Goal: Answer question/provide support: Share knowledge or assist other users

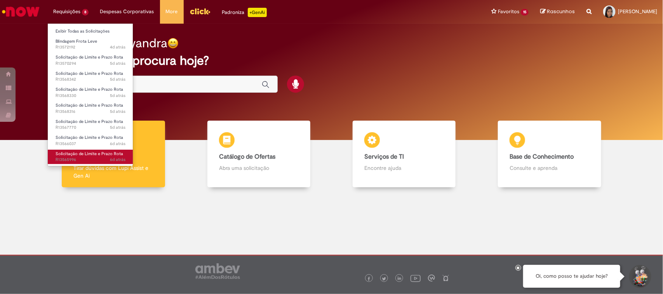
click at [85, 153] on span "Solicitação de Limite e Prazo Rota" at bounding box center [90, 154] width 68 height 6
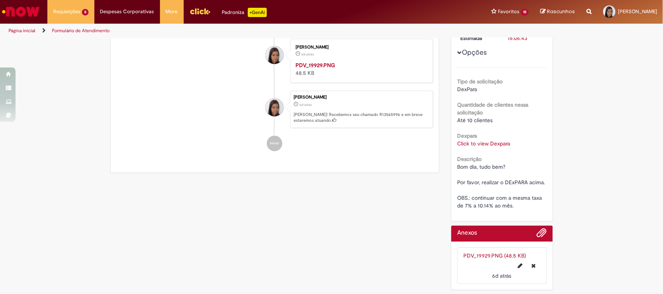
scroll to position [202, 0]
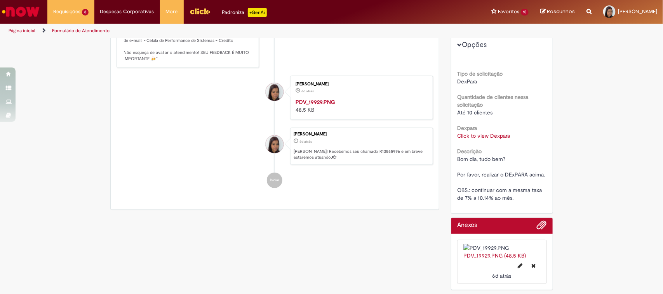
click at [476, 100] on div "Tipo de solicitação DexPara Quantidade de clientes nessa solicitação Até 10 cli…" at bounding box center [502, 131] width 90 height 142
click at [482, 122] on div "Dexpara Click to view Dexpara Click to view Dexpara" at bounding box center [502, 130] width 90 height 17
click at [482, 132] on link "Click to view Dexpara" at bounding box center [483, 135] width 53 height 7
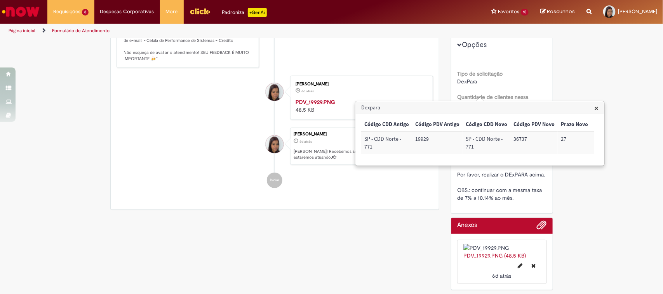
click at [418, 138] on td "19929" at bounding box center [437, 143] width 50 height 22
copy td "19929"
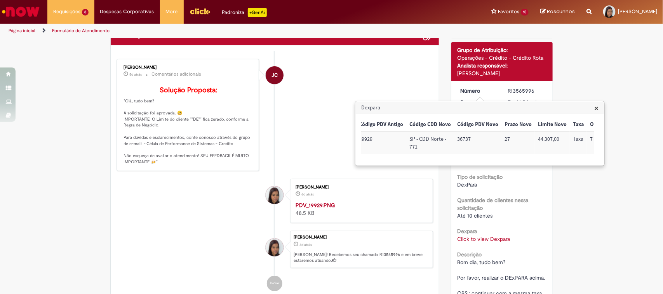
click at [463, 140] on td "36737" at bounding box center [477, 143] width 47 height 22
copy td "36737"
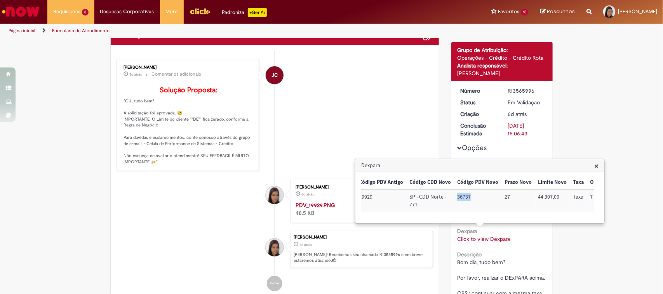
click at [597, 167] on span "×" at bounding box center [596, 166] width 4 height 10
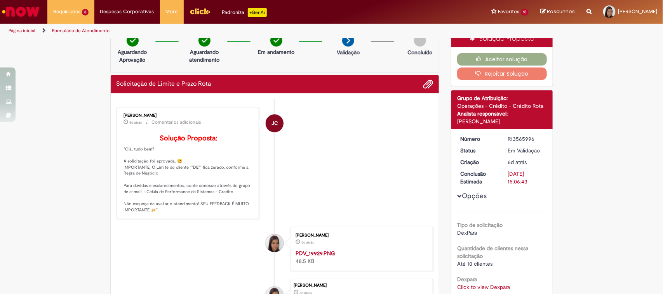
scroll to position [0, 0]
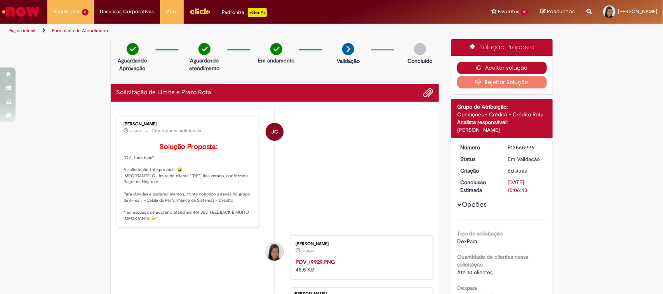
click at [510, 69] on button "Aceitar solução" at bounding box center [502, 68] width 90 height 12
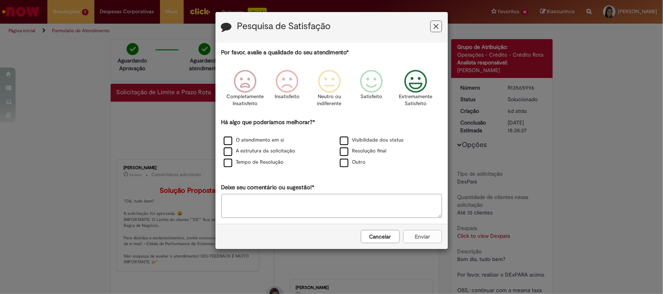
click at [404, 86] on icon "Feedback" at bounding box center [415, 81] width 29 height 23
click at [253, 142] on label "O atendimento em si" at bounding box center [254, 140] width 61 height 7
click at [255, 150] on label "A estrutura da solicitação" at bounding box center [260, 150] width 72 height 7
click at [258, 162] on label "Tempo de Resolução" at bounding box center [254, 162] width 60 height 7
click at [364, 142] on label "Visibilidade dos status" at bounding box center [372, 140] width 64 height 7
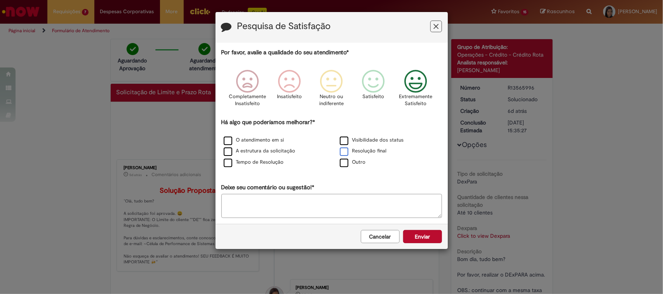
click at [364, 152] on label "Resolução final" at bounding box center [363, 150] width 47 height 7
click at [424, 241] on button "Enviar" at bounding box center [422, 236] width 39 height 13
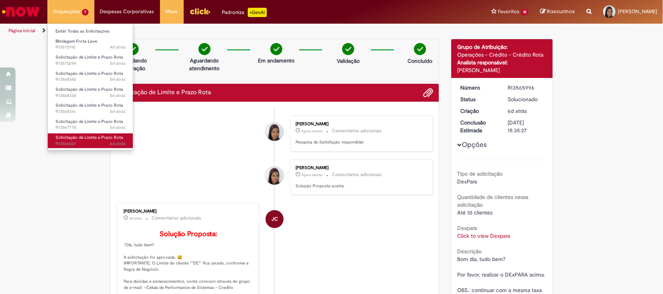
click at [80, 142] on span "6d atrás 6 dias atrás R13566037" at bounding box center [91, 144] width 70 height 6
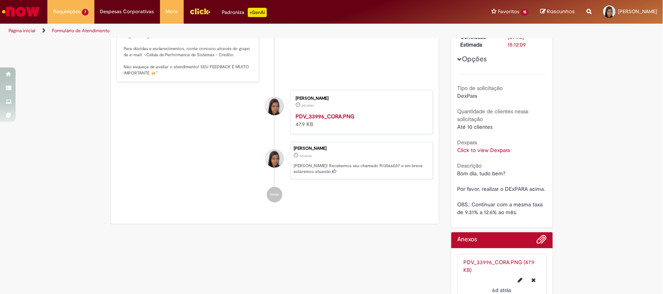
scroll to position [190, 0]
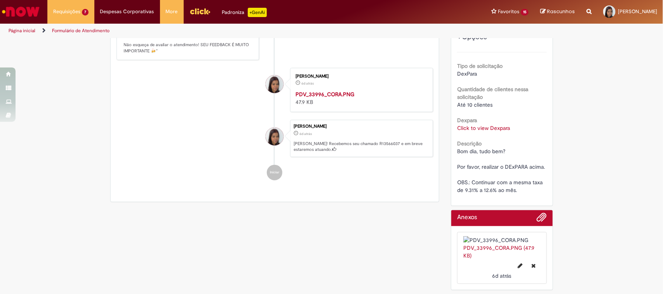
click at [491, 149] on div "Bom dia, tudo bem? Por favor, realizar o DExPARA acima. OBS.: Continuar com a m…" at bounding box center [502, 170] width 90 height 47
click at [487, 125] on link "Click to view Dexpara" at bounding box center [483, 128] width 53 height 7
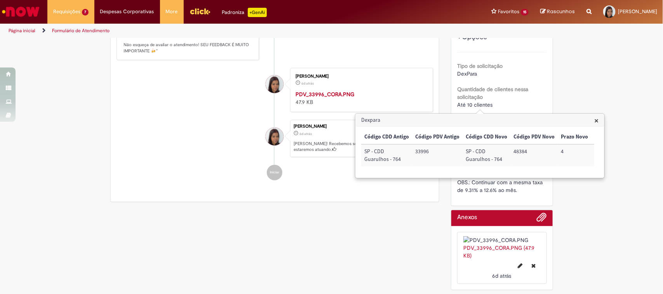
drag, startPoint x: 499, startPoint y: 182, endPoint x: 520, endPoint y: 177, distance: 22.5
click at [519, 178] on div "× Código CDD Antigo Código PDV Antigo Código CDD Novo Código PDV Novo Prazo Nov…" at bounding box center [480, 152] width 248 height 51
click at [476, 152] on td "48384" at bounding box center [481, 155] width 47 height 22
click at [475, 152] on td "48384" at bounding box center [481, 155] width 47 height 22
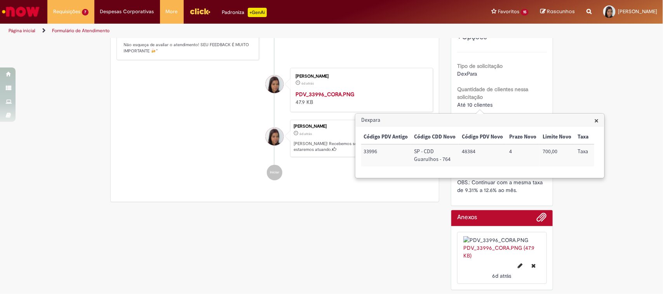
click at [464, 151] on td "48384" at bounding box center [481, 155] width 47 height 22
copy td "48384"
click at [597, 118] on span "×" at bounding box center [596, 120] width 4 height 10
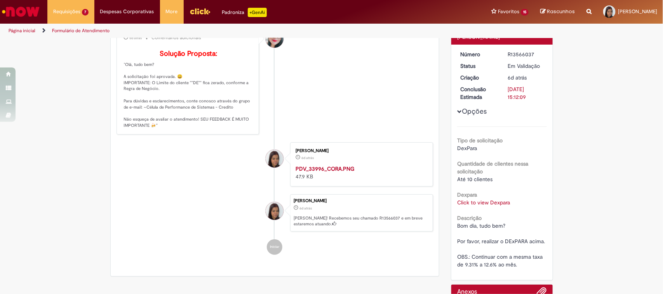
scroll to position [0, 0]
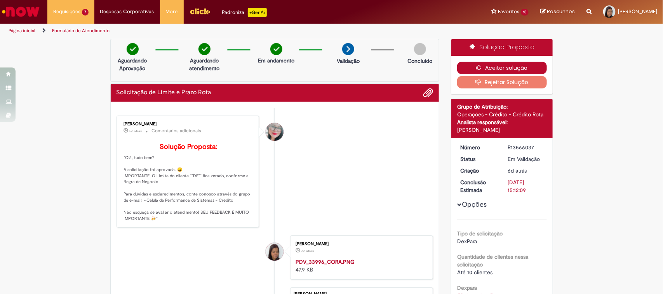
click at [526, 64] on button "Aceitar solução" at bounding box center [502, 68] width 90 height 12
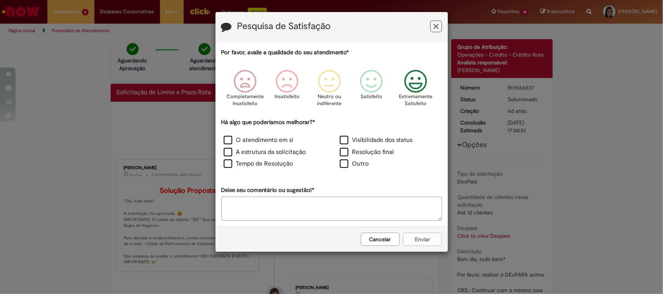
click at [417, 81] on icon "Feedback" at bounding box center [415, 81] width 29 height 23
click at [363, 136] on div "Visibilidade dos status" at bounding box center [389, 141] width 116 height 12
click at [366, 140] on label "Visibilidade dos status" at bounding box center [376, 140] width 73 height 9
click at [367, 152] on label "Resolução final" at bounding box center [367, 152] width 54 height 9
click at [259, 143] on label "O atendimento em si" at bounding box center [259, 140] width 70 height 9
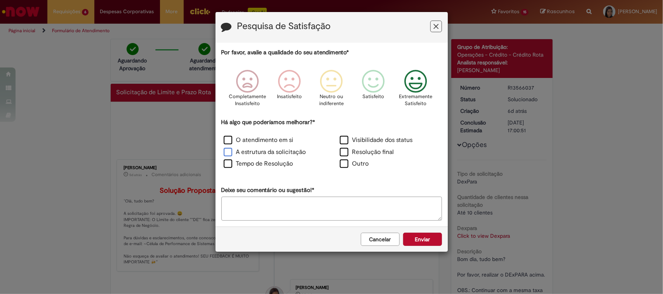
click at [255, 156] on label "A estrutura da solicitação" at bounding box center [265, 152] width 82 height 9
click at [255, 165] on label "Tempo de Resolução" at bounding box center [258, 164] width 69 height 9
click at [425, 243] on button "Enviar" at bounding box center [422, 239] width 39 height 13
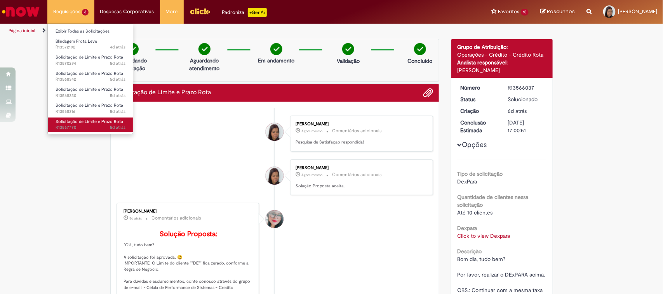
click at [86, 121] on span "Solicitação de Limite e Prazo Rota" at bounding box center [90, 122] width 68 height 6
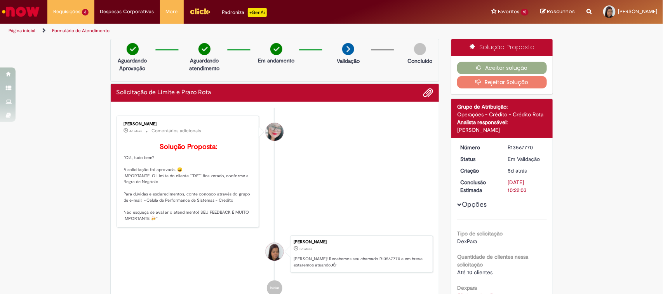
scroll to position [146, 0]
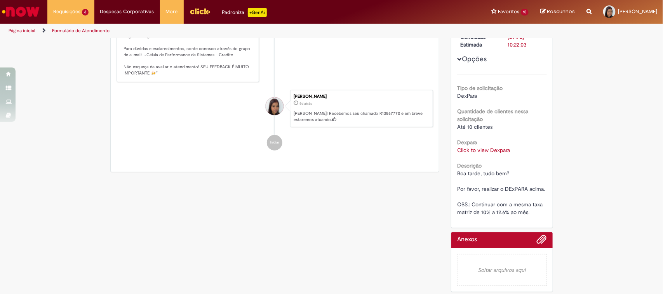
click at [481, 148] on link "Click to view Dexpara" at bounding box center [483, 150] width 53 height 7
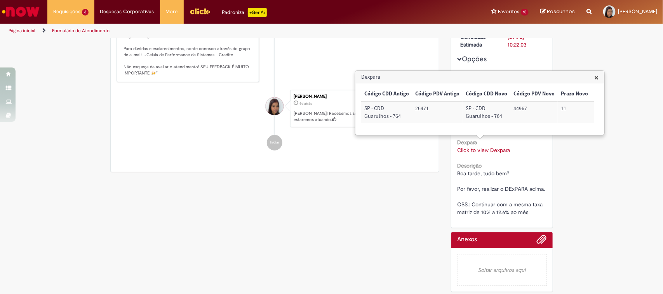
scroll to position [49, 0]
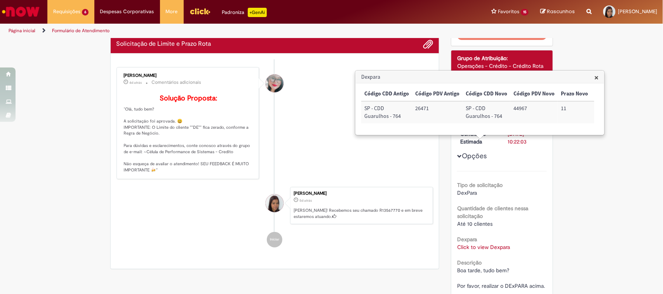
click at [517, 106] on td "44967" at bounding box center [533, 112] width 47 height 22
copy td "44967"
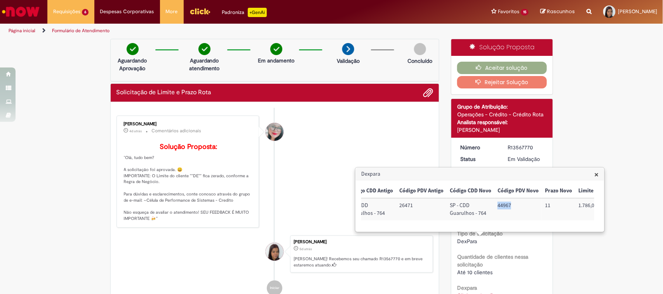
scroll to position [0, 0]
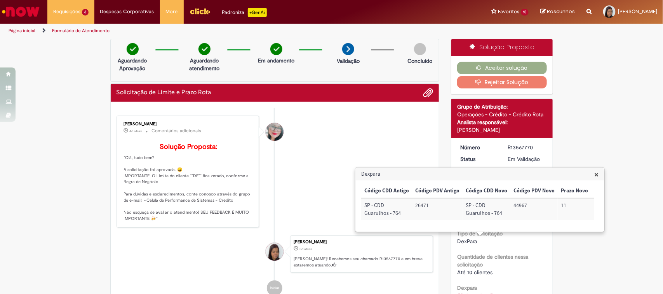
click at [426, 208] on td "26471" at bounding box center [437, 209] width 50 height 22
copy td "26471"
click at [329, 160] on li "[PERSON_NAME] 4d atrás 4 dias atrás Comentários adicionais Solução Proposta: "O…" at bounding box center [274, 172] width 317 height 113
click at [596, 177] on span "×" at bounding box center [596, 174] width 4 height 10
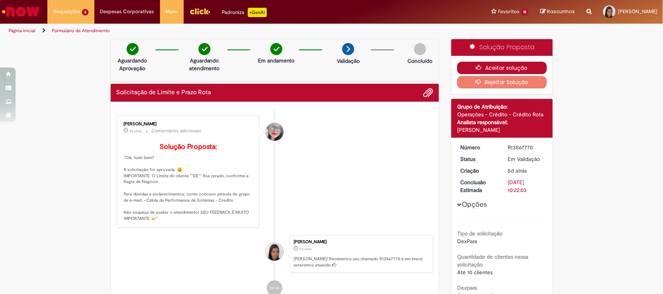
click at [515, 64] on button "Aceitar solução" at bounding box center [502, 68] width 90 height 12
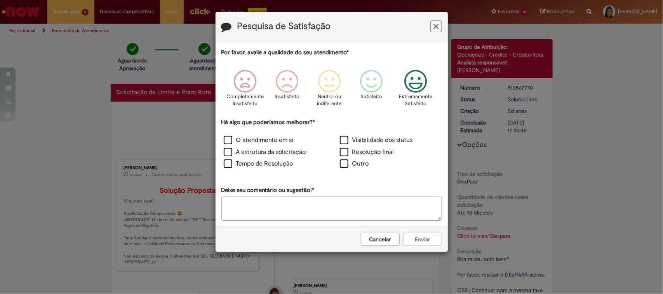
click at [413, 88] on icon "Feedback" at bounding box center [415, 81] width 29 height 23
click at [368, 146] on div "Visibilidade dos status" at bounding box center [389, 141] width 115 height 10
click at [371, 153] on label "Resolução final" at bounding box center [367, 152] width 54 height 9
click at [370, 140] on label "Visibilidade dos status" at bounding box center [376, 140] width 73 height 9
click at [268, 150] on label "A estrutura da solicitação" at bounding box center [265, 152] width 82 height 9
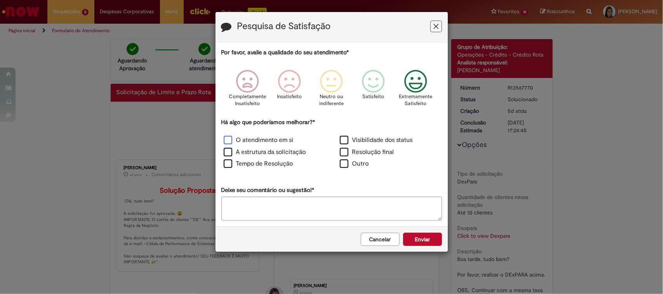
click at [263, 139] on label "O atendimento em si" at bounding box center [259, 140] width 70 height 9
click at [266, 163] on label "Tempo de Resolução" at bounding box center [258, 164] width 69 height 9
click at [422, 239] on button "Enviar" at bounding box center [422, 239] width 39 height 13
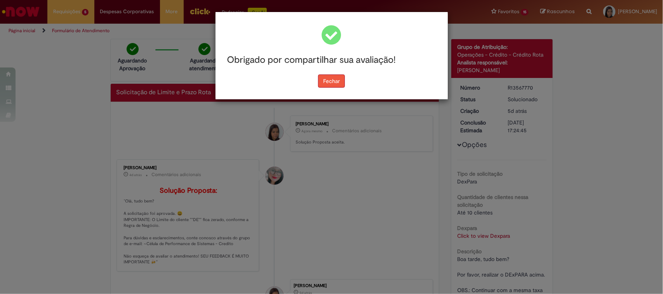
click at [337, 78] on button "Fechar" at bounding box center [331, 81] width 27 height 13
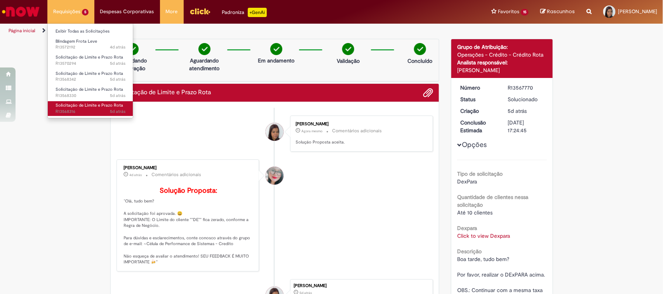
click at [91, 109] on span "5d atrás 5 dias atrás R13568316" at bounding box center [91, 112] width 70 height 6
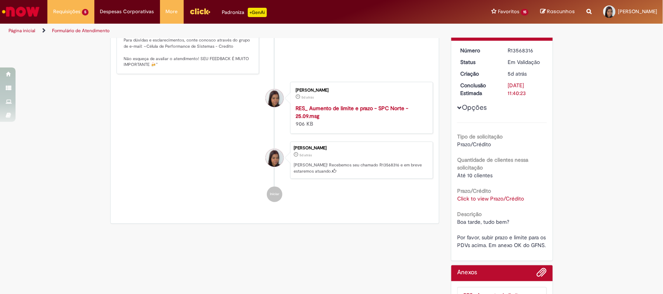
click at [507, 201] on div "Tipo de solicitação Prazo/Crédito Quantidade de clientes nessa solicitação Até …" at bounding box center [502, 186] width 90 height 127
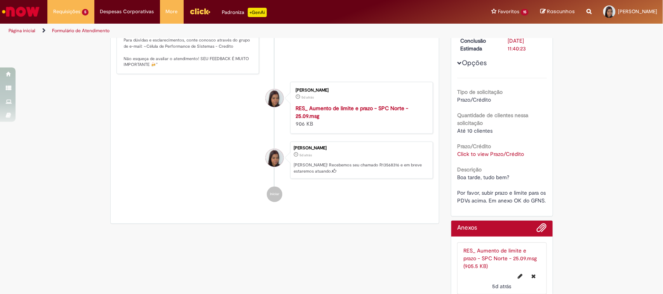
click at [496, 146] on div "Prazo/Crédito Click to view Prazo/Crédito Click to view Prazo/Crédito" at bounding box center [502, 149] width 90 height 17
click at [496, 147] on div "Prazo/Crédito Click to view Prazo/Crédito Click to view Prazo/Crédito" at bounding box center [502, 149] width 90 height 17
click at [498, 154] on link "Click to view Prazo/Crédito" at bounding box center [490, 154] width 67 height 7
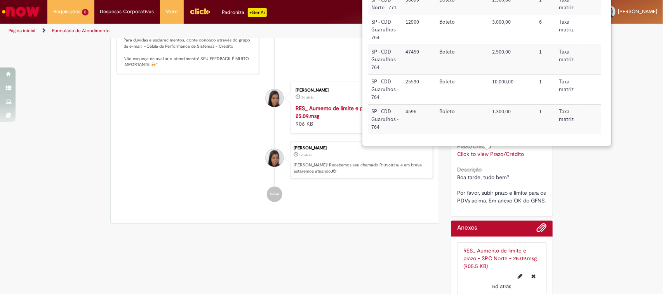
scroll to position [0, 0]
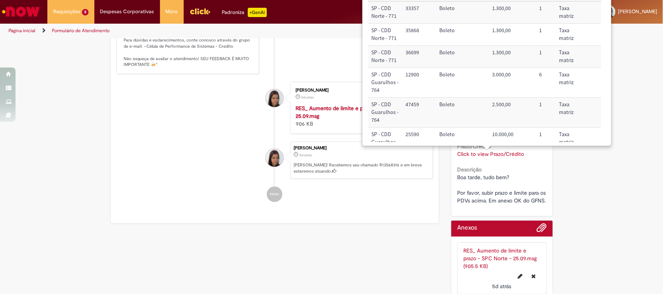
click at [574, 153] on div "Verificar Código de Barras Aguardando Aprovação Aguardando atendimento Em andam…" at bounding box center [331, 101] width 663 height 408
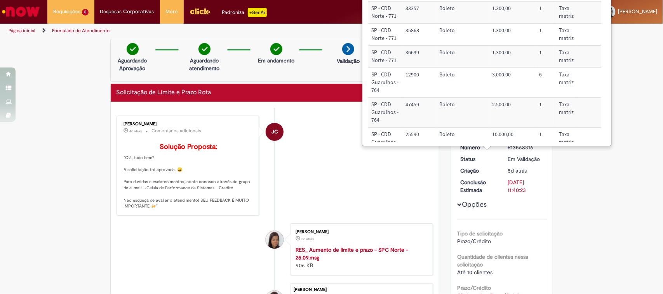
click at [633, 106] on div "Verificar Código de Barras Aguardando Aprovação Aguardando atendimento Em andam…" at bounding box center [331, 243] width 663 height 408
click at [556, 182] on div "Verificar Código de Barras Aguardando Aprovação Aguardando atendimento Em andam…" at bounding box center [331, 243] width 663 height 408
click at [520, 189] on div "[DATE] 11:40:23" at bounding box center [526, 187] width 36 height 16
click at [427, 237] on div "[PERSON_NAME] 5d atrás 5 dias atrás RES_ Aumento de limite e prazo - SPC Norte …" at bounding box center [361, 250] width 143 height 52
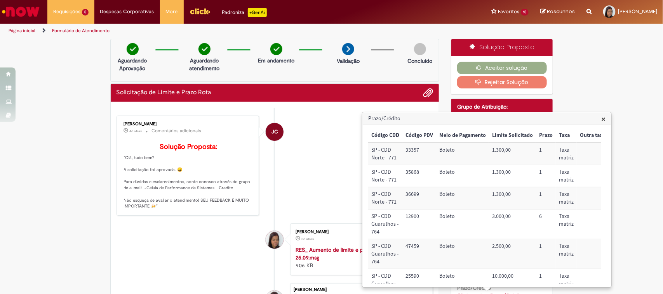
click at [411, 152] on td "33357" at bounding box center [419, 154] width 34 height 22
copy td "33357"
click at [410, 171] on td "35868" at bounding box center [419, 176] width 34 height 22
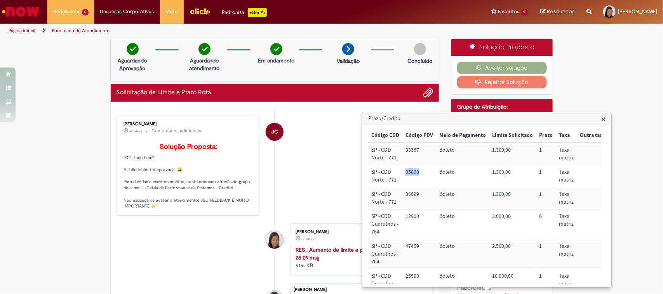
copy td "35868"
click at [415, 196] on td "36699" at bounding box center [419, 198] width 34 height 22
copy td "36699"
click at [412, 216] on td "12900" at bounding box center [419, 225] width 34 height 30
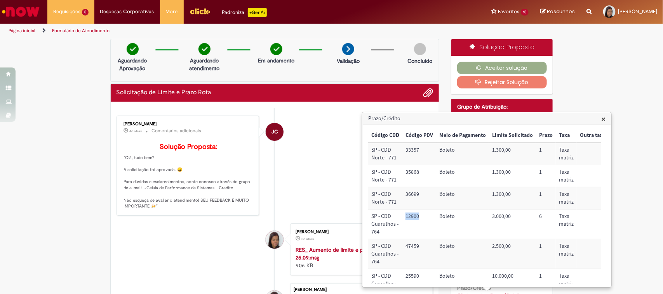
click at [412, 216] on td "12900" at bounding box center [419, 225] width 34 height 30
copy td "12900"
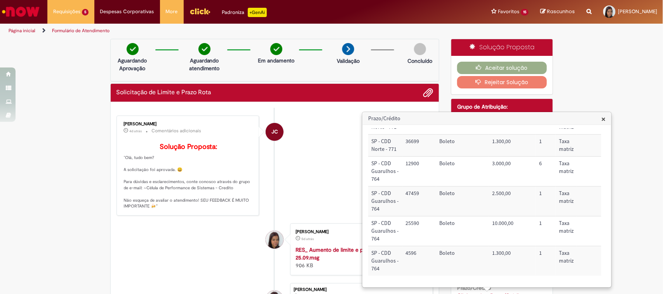
click at [413, 187] on td "47459" at bounding box center [419, 202] width 34 height 30
copy td "47459"
click at [412, 217] on td "25590" at bounding box center [419, 232] width 34 height 30
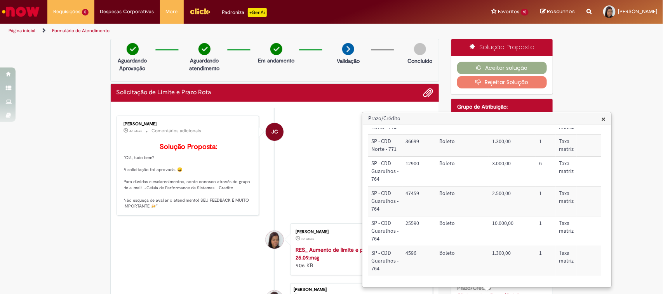
click at [415, 246] on td "4596" at bounding box center [419, 260] width 34 height 29
click at [408, 246] on td "4596" at bounding box center [419, 260] width 34 height 29
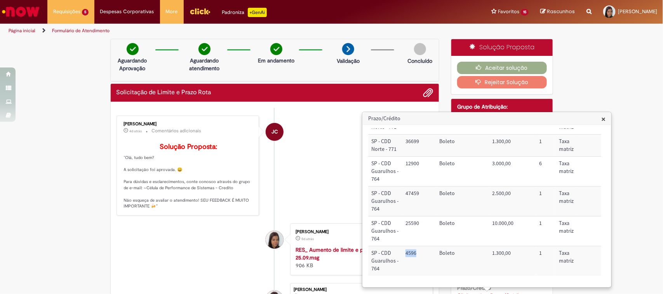
click at [408, 246] on td "4596" at bounding box center [419, 260] width 34 height 29
click at [486, 246] on td "Boleto" at bounding box center [462, 260] width 53 height 29
click at [587, 76] on div "Verificar Código de Barras Aguardando Aprovação Aguardando atendimento Em andam…" at bounding box center [331, 243] width 663 height 408
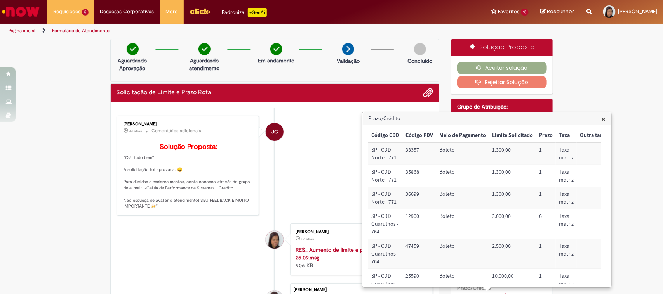
click at [583, 100] on div "Verificar Código de Barras Aguardando Aprovação Aguardando atendimento Em andam…" at bounding box center [331, 243] width 663 height 408
click at [604, 121] on span "×" at bounding box center [603, 119] width 4 height 10
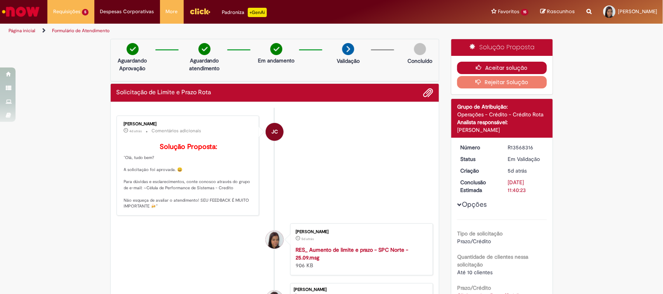
click at [515, 62] on button "Aceitar solução" at bounding box center [502, 68] width 90 height 12
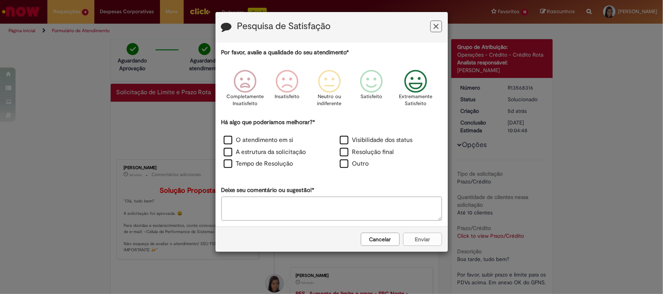
click at [408, 82] on icon "Feedback" at bounding box center [415, 81] width 29 height 23
click at [276, 140] on label "O atendimento em si" at bounding box center [259, 140] width 70 height 9
click at [269, 147] on div "A estrutura da solicitação" at bounding box center [273, 153] width 116 height 12
click at [272, 151] on label "A estrutura da solicitação" at bounding box center [265, 152] width 82 height 9
click at [273, 166] on label "Tempo de Resolução" at bounding box center [258, 164] width 69 height 9
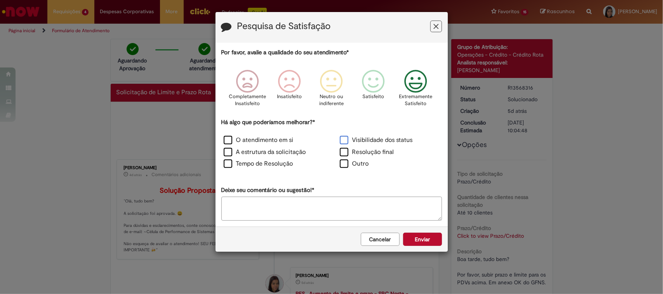
click at [357, 136] on label "Visibilidade dos status" at bounding box center [376, 140] width 73 height 9
click at [364, 152] on label "Resolução final" at bounding box center [367, 152] width 54 height 9
click at [427, 238] on button "Enviar" at bounding box center [422, 239] width 39 height 13
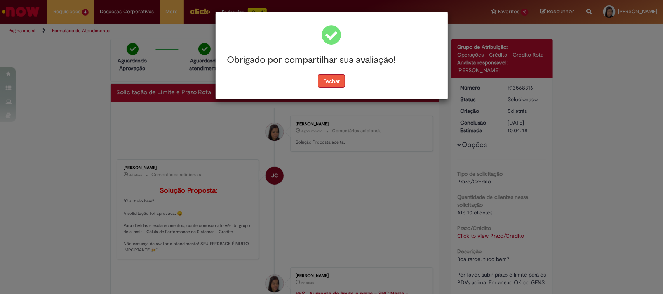
click at [334, 86] on button "Fechar" at bounding box center [331, 81] width 27 height 13
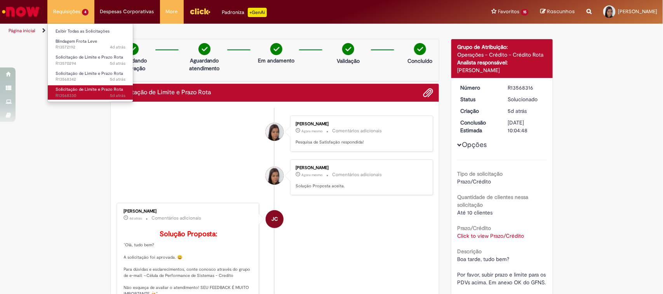
click at [85, 94] on span "5d atrás 5 dias atrás R13568330" at bounding box center [91, 96] width 70 height 6
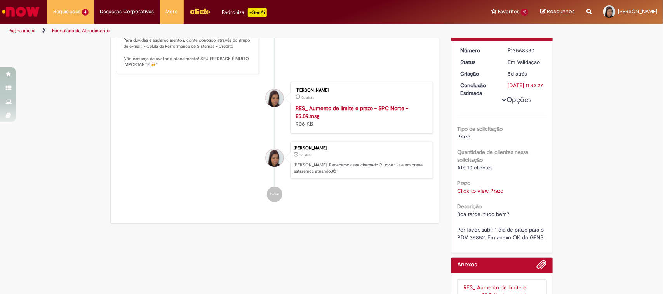
click at [488, 202] on div "Tipo de solicitação Prazo Quantidade de clientes nessa solicitação Até 10 clien…" at bounding box center [502, 178] width 90 height 127
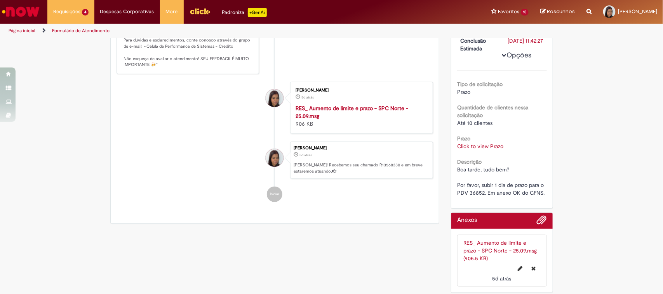
click at [476, 142] on div "Prazo Click to view Prazo Click to view Prazo" at bounding box center [502, 141] width 90 height 17
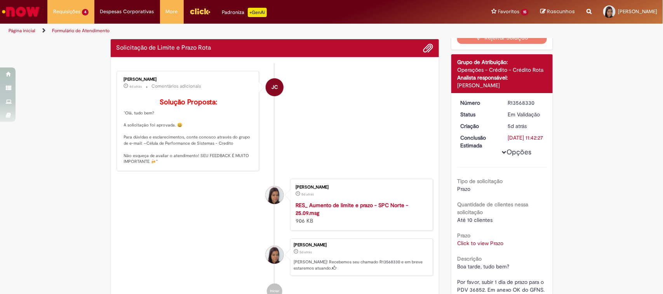
click at [481, 276] on span "Boa tarde, tudo bem? Por favor, subir 1 dia de prazo para o PDV 36852. Em anexo…" at bounding box center [501, 278] width 88 height 30
click at [487, 247] on link "Click to view Prazo" at bounding box center [480, 243] width 46 height 7
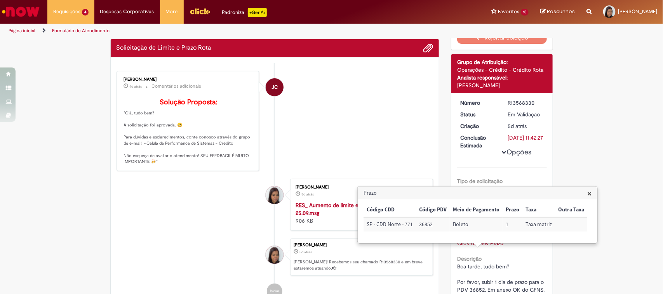
click at [426, 222] on td "36852" at bounding box center [433, 224] width 34 height 14
click at [593, 198] on h3 "Prazo" at bounding box center [477, 193] width 239 height 12
click at [589, 195] on span "×" at bounding box center [589, 193] width 4 height 10
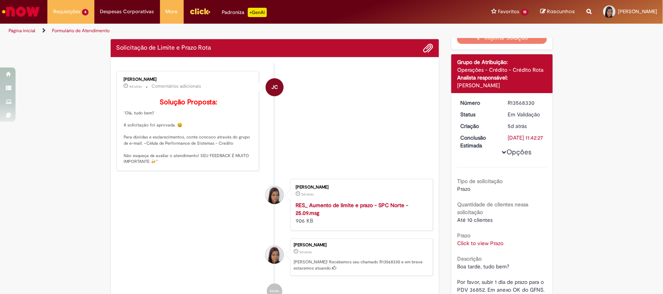
scroll to position [0, 0]
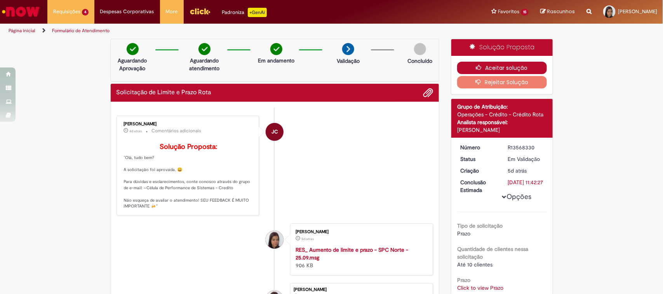
click at [459, 69] on button "Aceitar solução" at bounding box center [502, 68] width 90 height 12
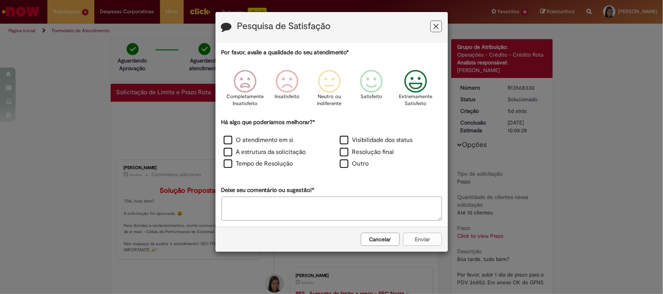
click at [412, 86] on icon "Feedback" at bounding box center [415, 81] width 29 height 23
drag, startPoint x: 313, startPoint y: 142, endPoint x: 237, endPoint y: 142, distance: 75.7
click at [312, 142] on div "O atendimento em si" at bounding box center [273, 141] width 115 height 10
click at [237, 142] on label "O atendimento em si" at bounding box center [259, 140] width 70 height 9
drag, startPoint x: 243, startPoint y: 146, endPoint x: 247, endPoint y: 147, distance: 4.2
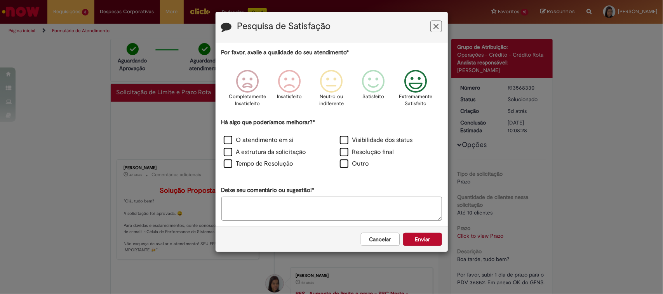
click at [244, 146] on div "O atendimento em si" at bounding box center [273, 141] width 115 height 10
click at [249, 150] on label "A estrutura da solicitação" at bounding box center [265, 152] width 82 height 9
click at [255, 164] on label "Tempo de Resolução" at bounding box center [258, 164] width 69 height 9
click at [369, 137] on div "Visibilidade dos status" at bounding box center [389, 141] width 116 height 12
click at [370, 152] on label "Resolução final" at bounding box center [367, 152] width 54 height 9
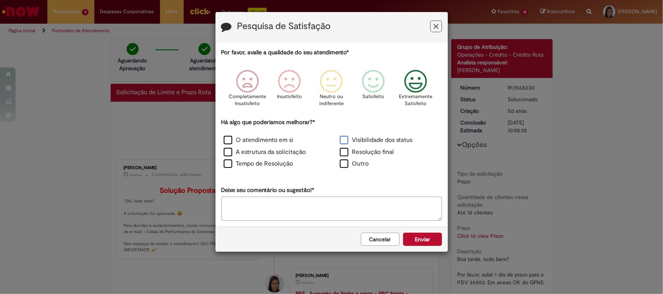
click at [362, 138] on label "Visibilidade dos status" at bounding box center [376, 140] width 73 height 9
click at [426, 243] on button "Enviar" at bounding box center [422, 239] width 39 height 13
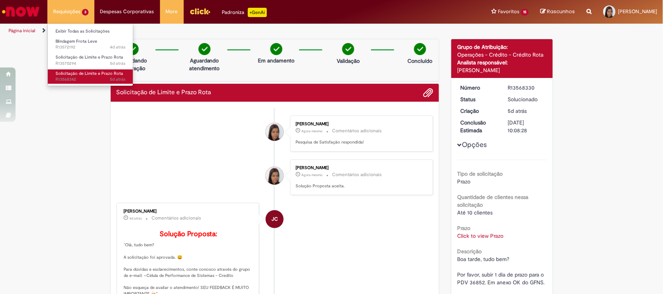
click at [96, 72] on span "Solicitação de Limite e Prazo Rota" at bounding box center [90, 74] width 68 height 6
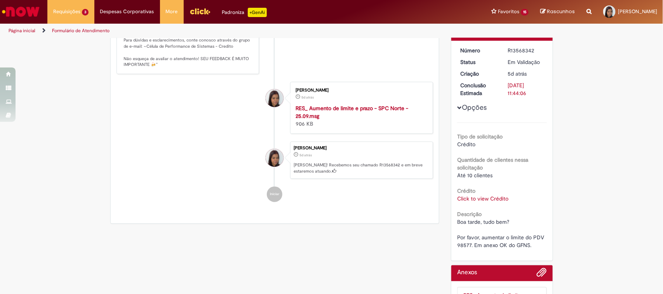
scroll to position [142, 0]
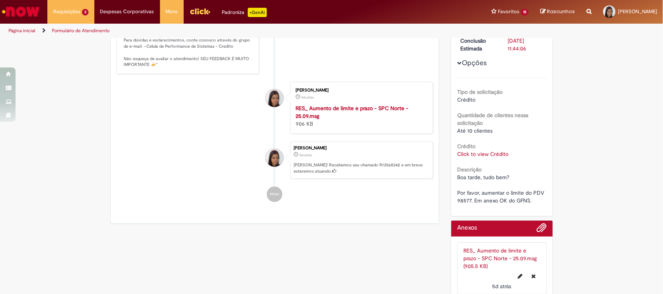
click at [489, 160] on div "Tipo de solicitação Crédito Quantidade de clientes nessa solicitação Até 10 cli…" at bounding box center [502, 141] width 90 height 127
click at [489, 156] on link "Click to view Crédito" at bounding box center [482, 154] width 51 height 7
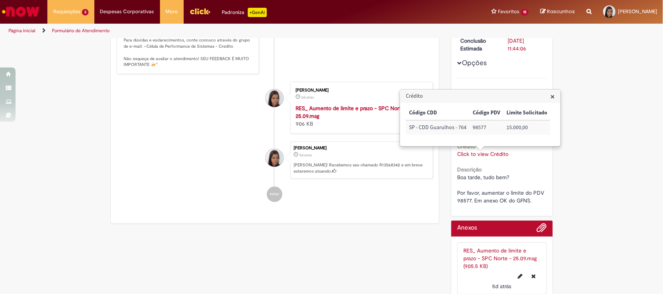
click at [477, 130] on td "98577" at bounding box center [486, 127] width 34 height 14
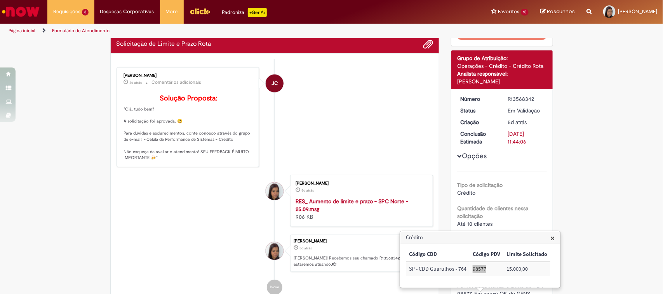
scroll to position [146, 0]
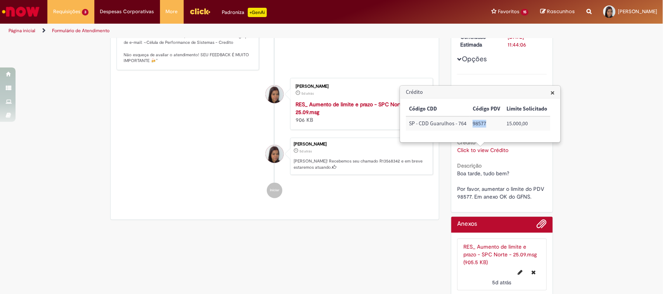
click at [572, 127] on div "Verificar Código de Barras Aguardando Aprovação Aguardando atendimento Em andam…" at bounding box center [331, 97] width 663 height 408
click at [547, 94] on h3 "Crédito" at bounding box center [480, 92] width 160 height 12
click at [552, 90] on span "×" at bounding box center [552, 92] width 4 height 10
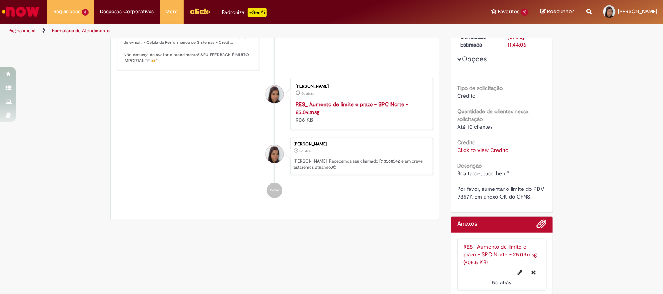
scroll to position [0, 0]
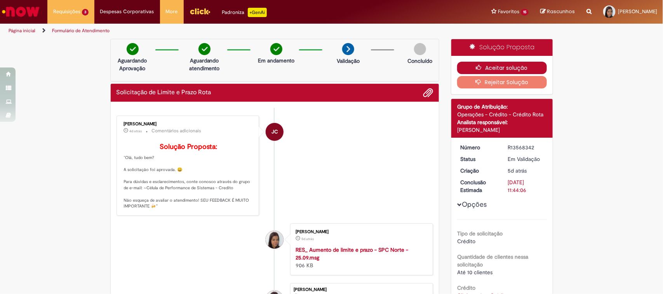
click at [503, 65] on button "Aceitar solução" at bounding box center [502, 68] width 90 height 12
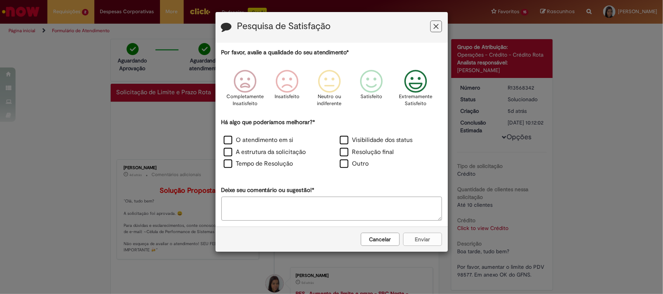
click at [413, 80] on icon "Feedback" at bounding box center [415, 81] width 29 height 23
click at [238, 137] on label "O atendimento em si" at bounding box center [259, 140] width 70 height 9
click at [243, 147] on div "O atendimento em si Visibilidade dos status A estrutura da solicitação Resoluçã…" at bounding box center [331, 153] width 232 height 36
click at [245, 155] on label "A estrutura da solicitação" at bounding box center [265, 152] width 82 height 9
click at [247, 164] on label "Tempo de Resolução" at bounding box center [258, 164] width 69 height 9
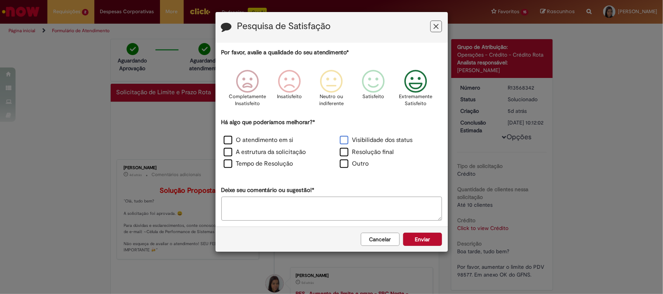
click at [397, 137] on label "Visibilidade dos status" at bounding box center [376, 140] width 73 height 9
click at [378, 152] on label "Resolução final" at bounding box center [367, 152] width 54 height 9
click at [418, 242] on button "Enviar" at bounding box center [422, 239] width 39 height 13
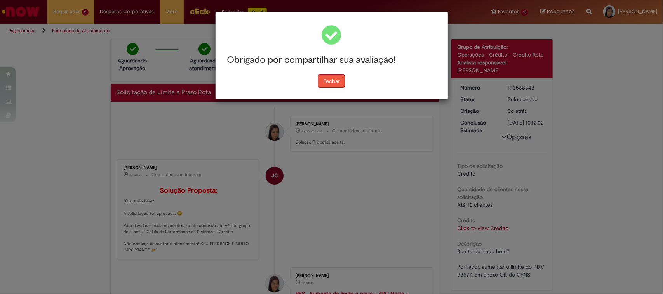
click at [330, 80] on button "Fechar" at bounding box center [331, 81] width 27 height 13
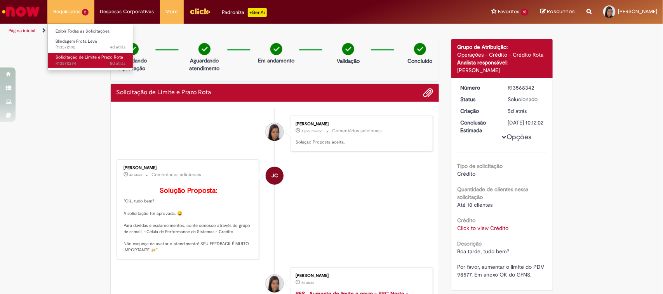
click at [92, 61] on span "5d atrás 5 dias atrás R13570294" at bounding box center [91, 64] width 70 height 6
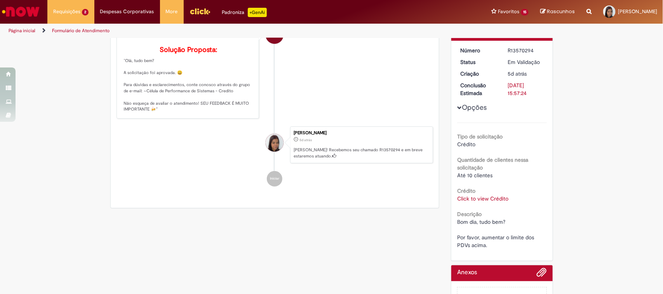
scroll to position [132, 0]
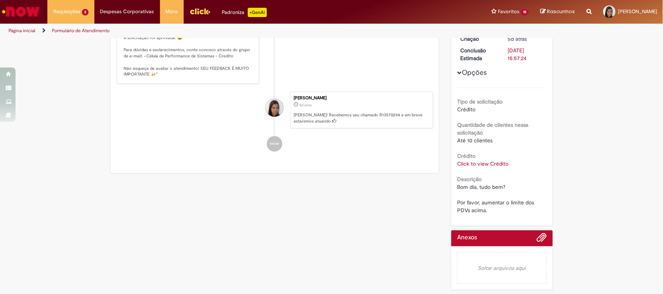
click at [490, 166] on link "Click to view Crédito" at bounding box center [482, 163] width 51 height 7
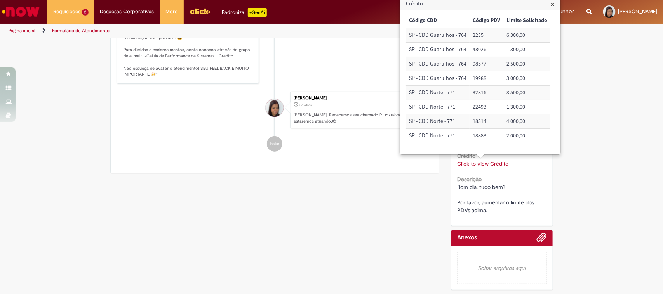
scroll to position [35, 0]
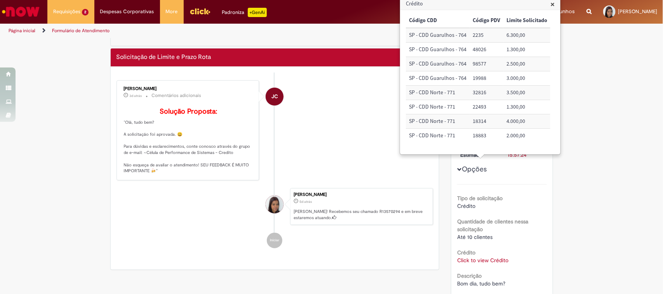
click at [473, 35] on td "2235" at bounding box center [486, 35] width 34 height 14
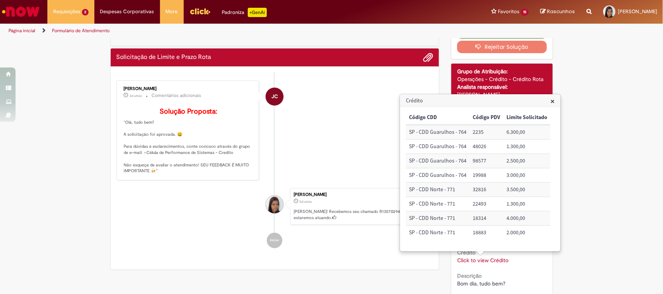
click at [478, 146] on td "48026" at bounding box center [486, 147] width 34 height 14
click at [476, 161] on td "98577" at bounding box center [486, 161] width 34 height 14
click at [479, 173] on td "19988" at bounding box center [486, 175] width 34 height 14
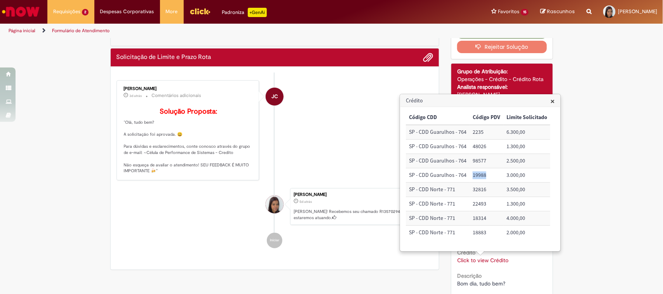
click at [479, 173] on td "19988" at bounding box center [486, 175] width 34 height 14
click at [486, 187] on td "32816" at bounding box center [486, 190] width 34 height 14
click at [480, 191] on td "32816" at bounding box center [486, 190] width 34 height 14
click at [476, 201] on td "22493" at bounding box center [486, 204] width 34 height 14
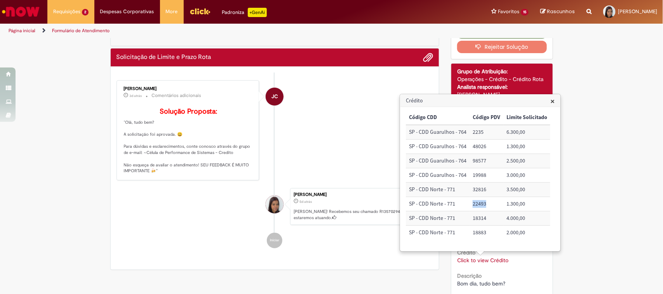
click at [476, 201] on td "22493" at bounding box center [486, 204] width 34 height 14
click at [476, 219] on td "18314" at bounding box center [486, 219] width 34 height 14
click at [480, 234] on td "18883" at bounding box center [486, 233] width 34 height 14
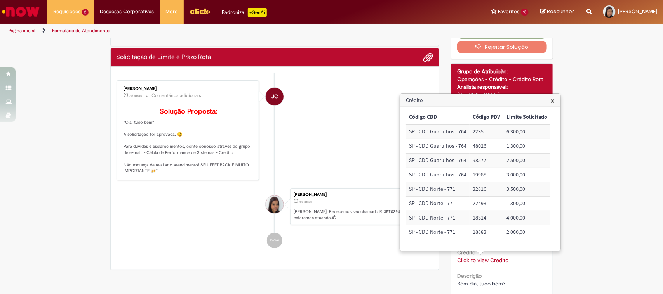
click at [561, 85] on div "Verificar Código de Barras Aguardando Aprovação Aguardando atendimento Em andam…" at bounding box center [331, 196] width 663 height 387
click at [552, 98] on span "×" at bounding box center [552, 100] width 4 height 10
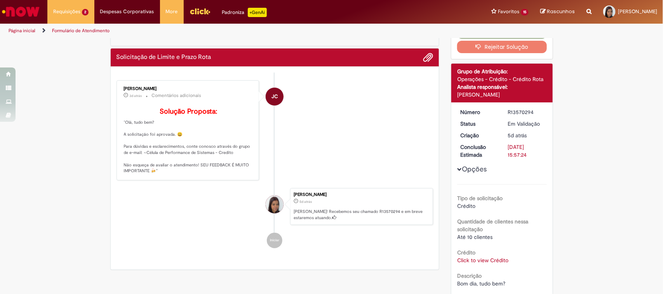
scroll to position [0, 0]
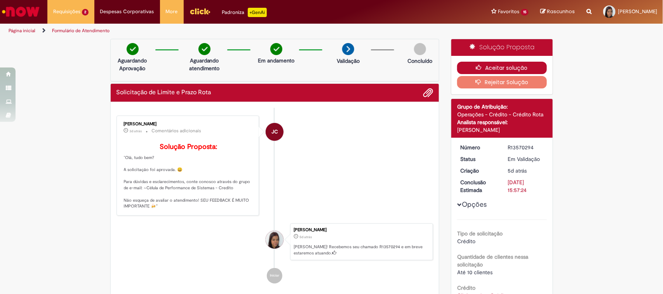
click at [531, 65] on button "Aceitar solução" at bounding box center [502, 68] width 90 height 12
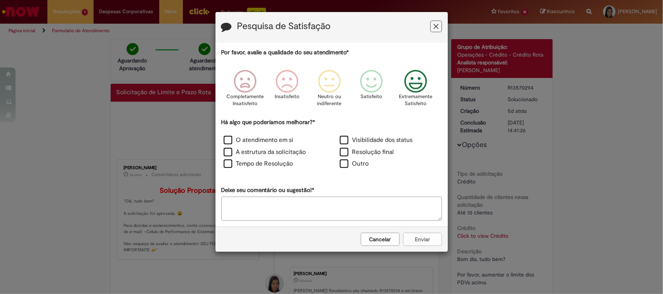
click at [414, 98] on p "Extremamente Satisfeito" at bounding box center [415, 100] width 33 height 14
click at [226, 137] on label "O atendimento em si" at bounding box center [259, 140] width 70 height 9
click at [230, 151] on label "A estrutura da solicitação" at bounding box center [265, 152] width 82 height 9
click at [226, 158] on div "A estrutura da solicitação" at bounding box center [273, 153] width 115 height 10
click at [232, 164] on label "Tempo de Resolução" at bounding box center [258, 164] width 69 height 9
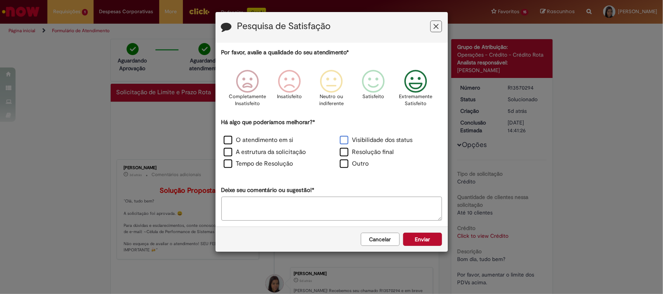
click at [344, 141] on label "Visibilidade dos status" at bounding box center [376, 140] width 73 height 9
click at [345, 151] on label "Resolução final" at bounding box center [367, 152] width 54 height 9
click at [424, 239] on button "Enviar" at bounding box center [422, 239] width 39 height 13
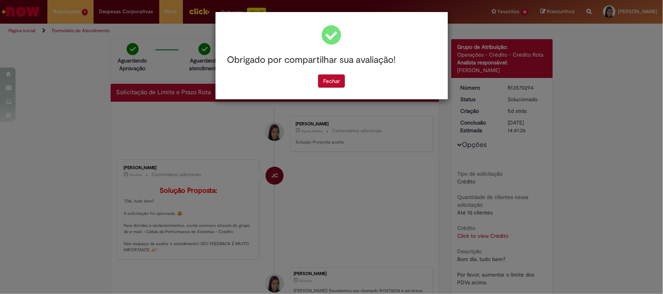
click at [338, 88] on div "Obrigado por compartilhar sua avaliação! [GEOGRAPHIC_DATA]" at bounding box center [331, 55] width 232 height 87
click at [321, 80] on button "Fechar" at bounding box center [331, 81] width 27 height 13
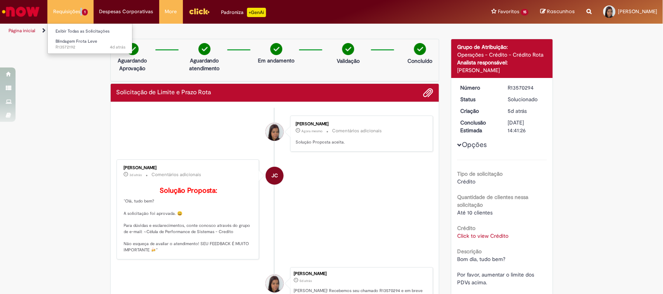
click at [79, 5] on li "Requisições 1 Exibir Todas as Solicitações Blindagem Frota Leve 4d atrás 4 dias…" at bounding box center [70, 11] width 46 height 23
click at [82, 43] on span "Blindagem Frota Leve" at bounding box center [77, 41] width 42 height 6
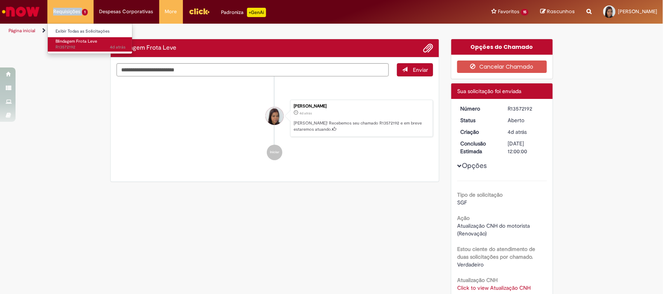
click at [80, 38] on link "Blindagem Frota Leve 4d atrás 4 dias atrás R13572192" at bounding box center [90, 44] width 85 height 14
